Goal: Find contact information: Find contact information

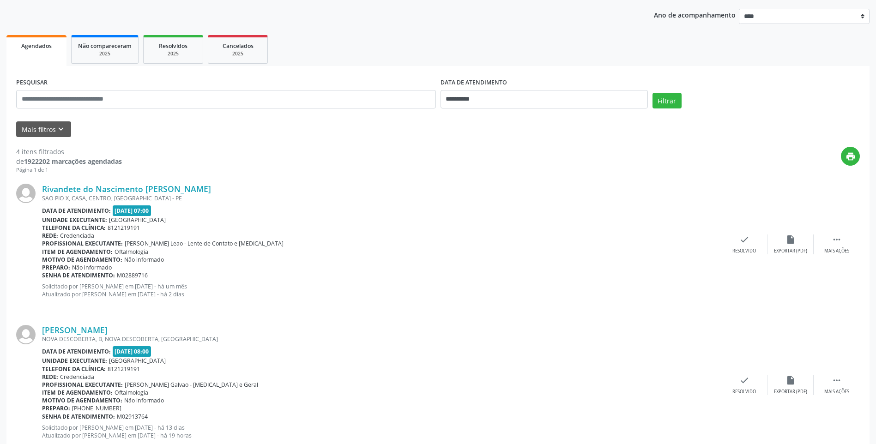
scroll to position [139, 0]
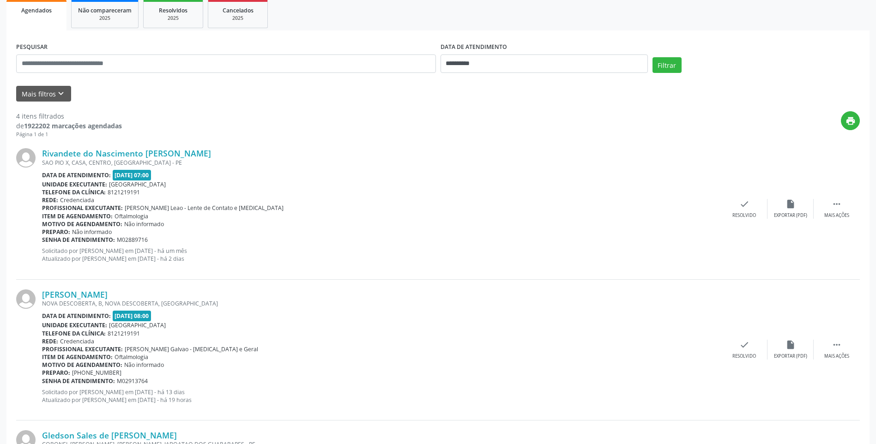
drag, startPoint x: 218, startPoint y: 151, endPoint x: 39, endPoint y: 153, distance: 178.8
click at [39, 153] on div "Rivandete do Nascimento [PERSON_NAME] [GEOGRAPHIC_DATA], CASA, CENTRO, [GEOGRAP…" at bounding box center [438, 209] width 844 height 141
copy div "Rivandete do Nascimento [PERSON_NAME]"
click at [271, 168] on div "Rivandete do Nascimento [PERSON_NAME] [GEOGRAPHIC_DATA], CASA, CENTRO, [GEOGRAP…" at bounding box center [381, 208] width 679 height 121
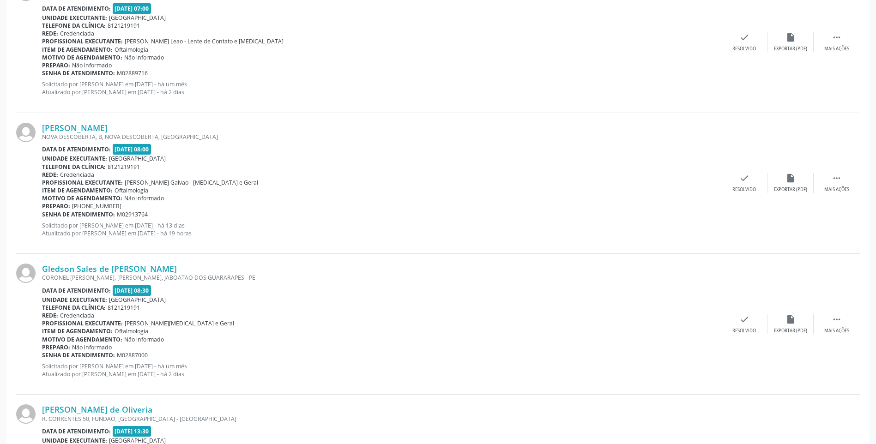
scroll to position [323, 0]
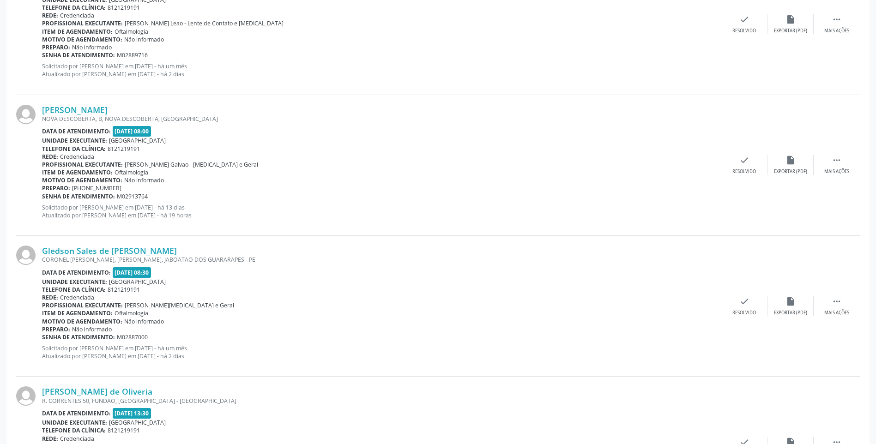
drag, startPoint x: 141, startPoint y: 108, endPoint x: 39, endPoint y: 110, distance: 102.1
click at [39, 110] on div "[PERSON_NAME] NOVA DESCOBERTA, B, NOVA DESCOBERTA, [GEOGRAPHIC_DATA] Data de at…" at bounding box center [438, 165] width 844 height 141
copy div "[PERSON_NAME]"
click at [108, 107] on link "[PERSON_NAME]" at bounding box center [75, 110] width 66 height 10
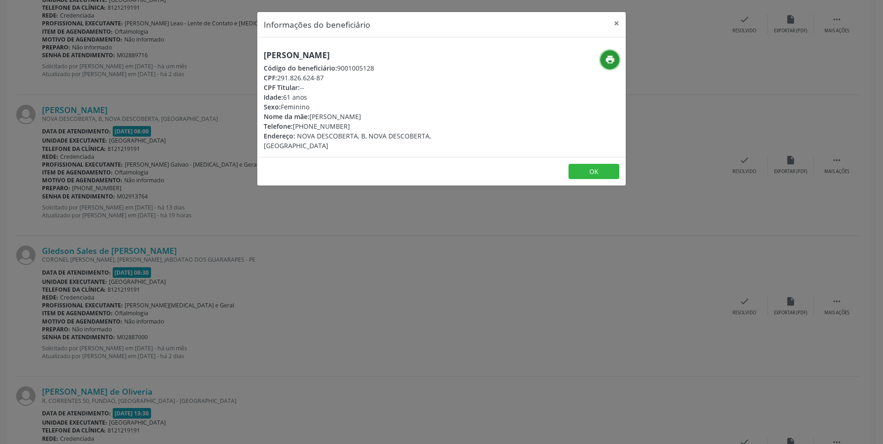
click at [611, 64] on icon "print" at bounding box center [610, 60] width 10 height 10
click at [324, 127] on div "Telefone: [PHONE_NUMBER]" at bounding box center [380, 126] width 233 height 10
drag, startPoint x: 324, startPoint y: 127, endPoint x: 311, endPoint y: 127, distance: 12.9
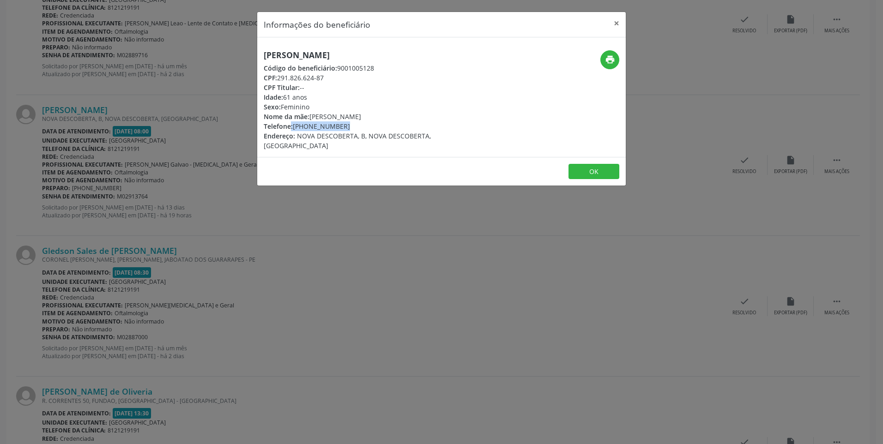
click at [311, 127] on div "Telefone: [PHONE_NUMBER]" at bounding box center [380, 126] width 233 height 10
drag, startPoint x: 294, startPoint y: 127, endPoint x: 343, endPoint y: 126, distance: 48.5
click at [343, 126] on div "Telefone: [PHONE_NUMBER]" at bounding box center [380, 126] width 233 height 10
copy div "[PHONE_NUMBER]"
drag, startPoint x: 262, startPoint y: 55, endPoint x: 373, endPoint y: 61, distance: 111.0
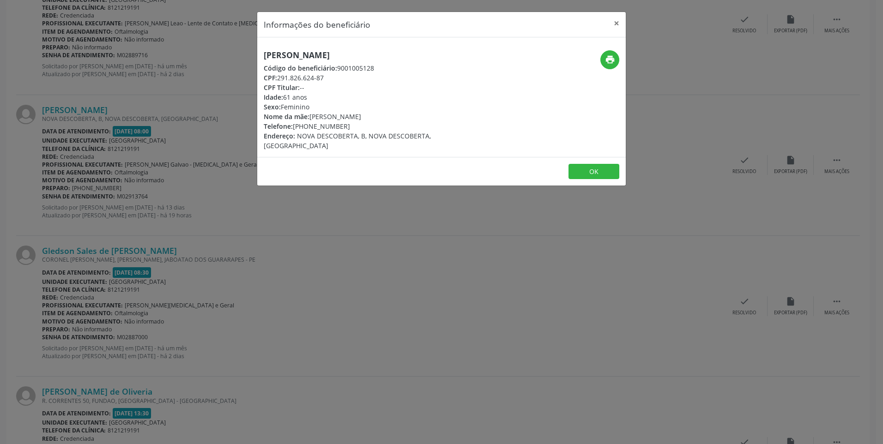
click at [373, 61] on div "[PERSON_NAME] Código do beneficiário: 9001005128 CPF: 291.826.624-87 CPF Titula…" at bounding box center [380, 100] width 246 height 100
copy h5 "[PERSON_NAME]"
click at [621, 23] on button "×" at bounding box center [616, 23] width 18 height 23
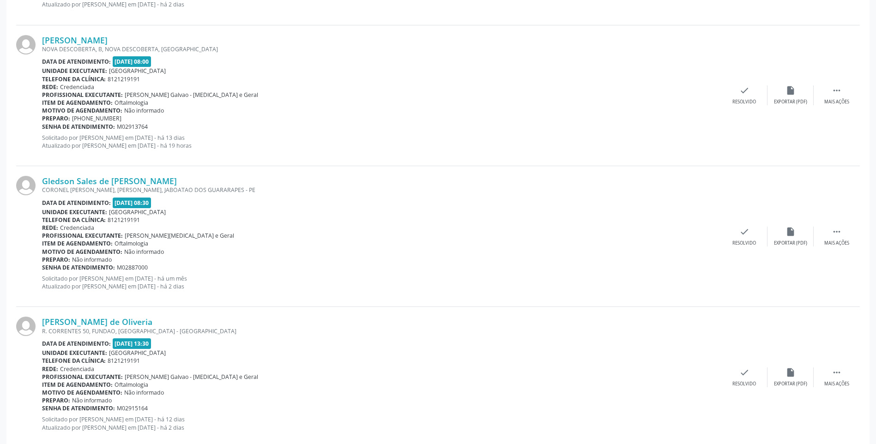
scroll to position [413, 0]
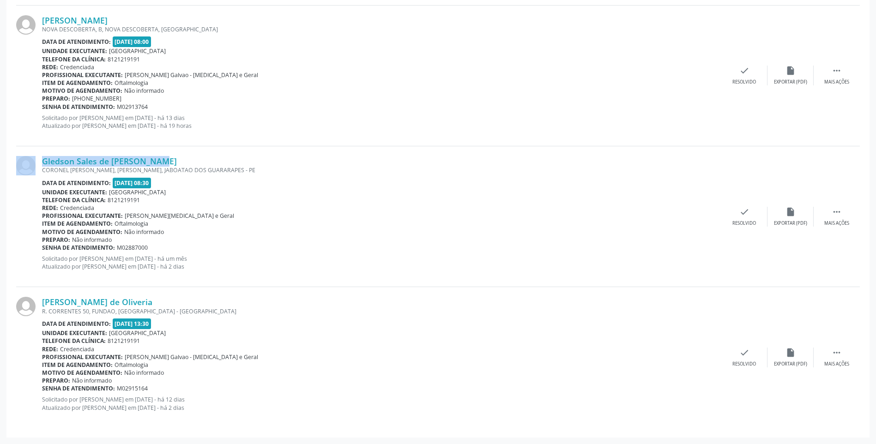
drag, startPoint x: 57, startPoint y: 160, endPoint x: 140, endPoint y: 162, distance: 83.6
click at [140, 162] on div "Gledson Sales de [PERSON_NAME] CORONEL [PERSON_NAME], [GEOGRAPHIC_DATA], JABOAT…" at bounding box center [438, 216] width 844 height 141
copy div "Gledson Sales de [PERSON_NAME]"
click at [105, 155] on div "Gledson Sales de [PERSON_NAME] CORONEL [PERSON_NAME], [GEOGRAPHIC_DATA], JABOAT…" at bounding box center [438, 216] width 844 height 141
click at [105, 158] on link "Gledson Sales de [PERSON_NAME]" at bounding box center [109, 161] width 135 height 10
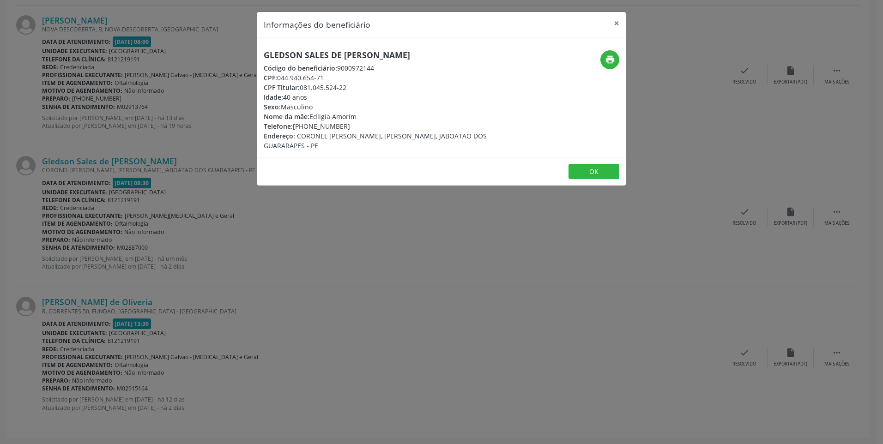
click at [311, 128] on div "Telefone: [PHONE_NUMBER]" at bounding box center [380, 126] width 233 height 10
drag, startPoint x: 311, startPoint y: 128, endPoint x: 303, endPoint y: 128, distance: 8.3
click at [303, 128] on div "Telefone: [PHONE_NUMBER]" at bounding box center [380, 126] width 233 height 10
drag, startPoint x: 294, startPoint y: 127, endPoint x: 345, endPoint y: 130, distance: 50.4
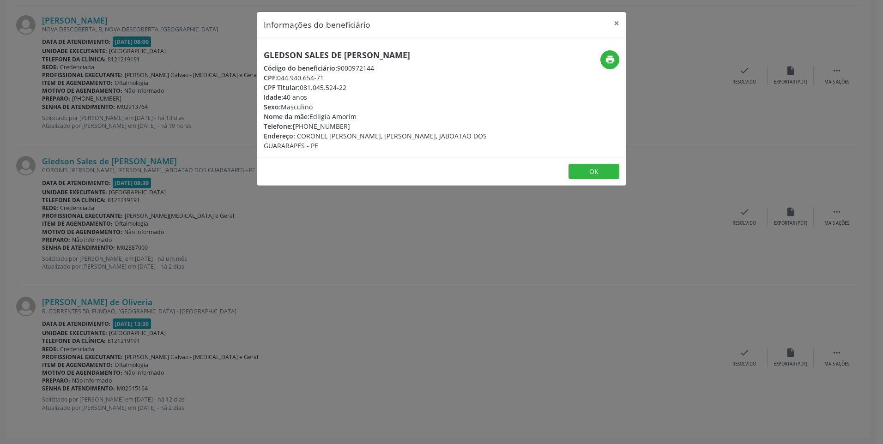
click at [345, 130] on div "Telefone: [PHONE_NUMBER]" at bounding box center [380, 126] width 233 height 10
copy div "[PHONE_NUMBER]"
drag, startPoint x: 275, startPoint y: 55, endPoint x: 372, endPoint y: 55, distance: 97.5
click at [372, 55] on div "Gledson Sales de [PERSON_NAME] Código do beneficiário: 9000972144 CPF: 044.940.…" at bounding box center [380, 100] width 246 height 100
copy h5 "Gledson Sales de [PERSON_NAME]"
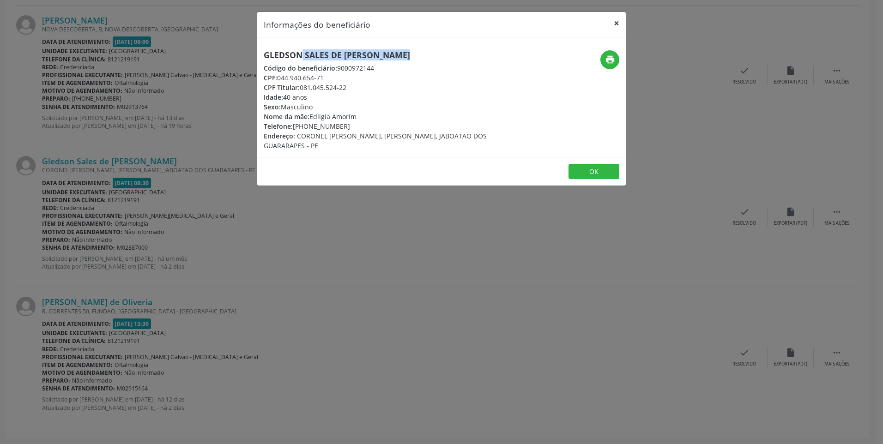
click at [617, 24] on button "×" at bounding box center [616, 23] width 18 height 23
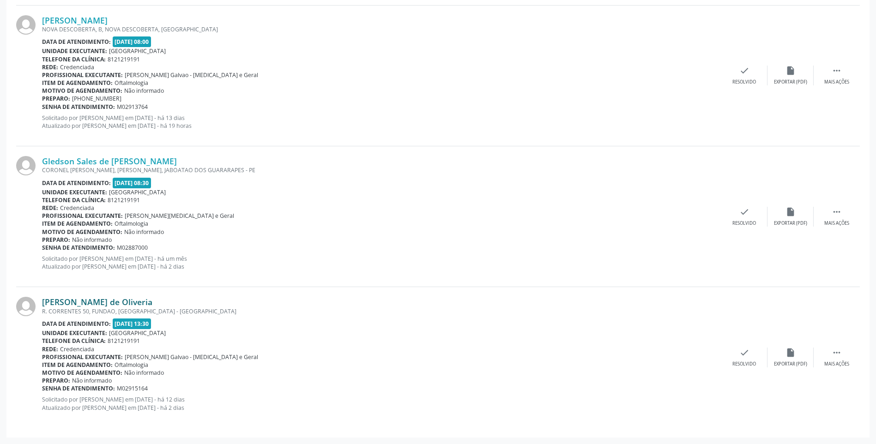
click at [114, 305] on link "[PERSON_NAME] de Oliveria" at bounding box center [97, 302] width 110 height 10
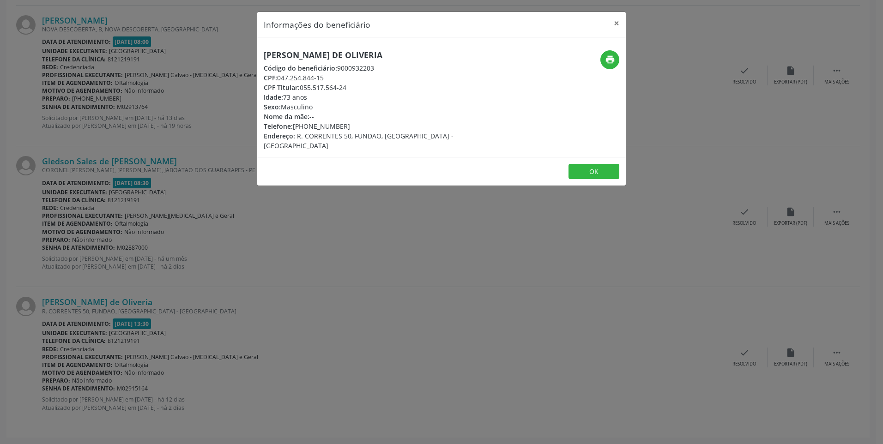
drag, startPoint x: 294, startPoint y: 126, endPoint x: 344, endPoint y: 125, distance: 49.9
click at [344, 125] on div "Telefone: [PHONE_NUMBER]" at bounding box center [380, 126] width 233 height 10
copy div "[PHONE_NUMBER]"
drag, startPoint x: 264, startPoint y: 56, endPoint x: 376, endPoint y: 59, distance: 111.3
click at [376, 59] on h5 "[PERSON_NAME] de Oliveria" at bounding box center [380, 55] width 233 height 10
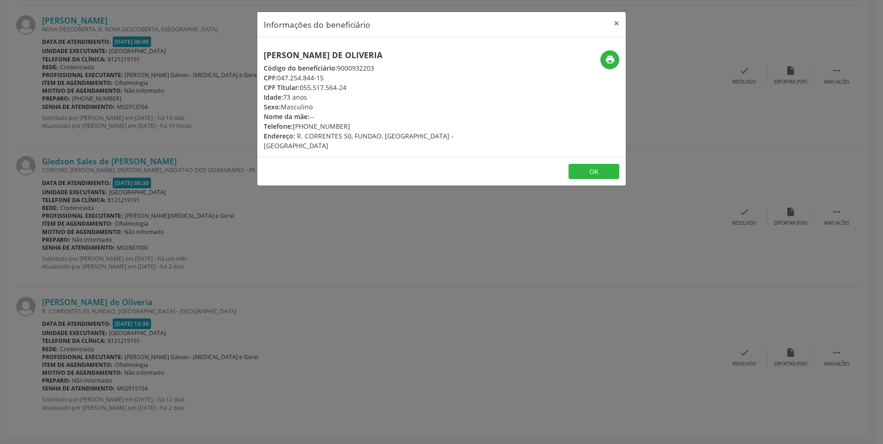
copy h5 "[PERSON_NAME] de Oliveria"
click at [619, 26] on button "×" at bounding box center [616, 23] width 18 height 23
